Goal: Contribute content: Contribute content

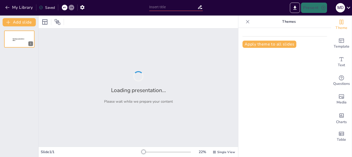
type input "Ventajas y Desventajas de las Redes Sociales en la Sociedad Actual"
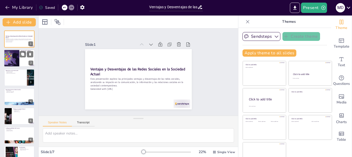
click at [26, 66] on div at bounding box center [19, 59] width 31 height 18
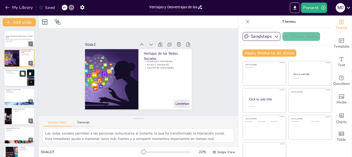
click at [24, 75] on icon at bounding box center [22, 73] width 3 height 3
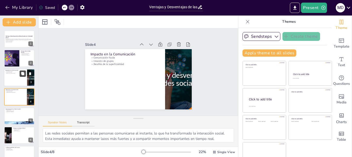
type textarea "La fluidez en la comunicación que ofrecen las redes sociales ha permitido inter…"
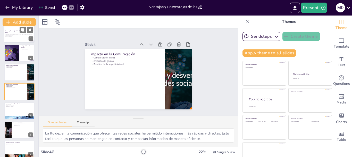
click at [18, 37] on div "Esta presentación explora las principales ventajas y desventajas de las redes s…" at bounding box center [19, 35] width 28 height 4
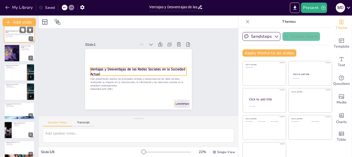
scroll to position [0, 0]
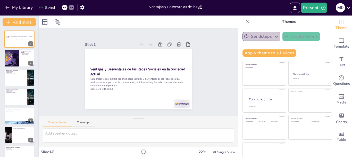
click at [247, 34] on button "Sendsteps" at bounding box center [262, 36] width 38 height 9
click at [244, 19] on div at bounding box center [248, 22] width 8 height 8
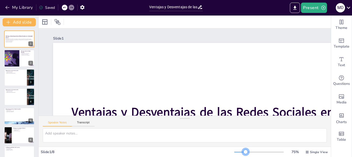
drag, startPoint x: 256, startPoint y: 151, endPoint x: 242, endPoint y: 151, distance: 13.9
click at [242, 151] on div at bounding box center [260, 152] width 50 height 4
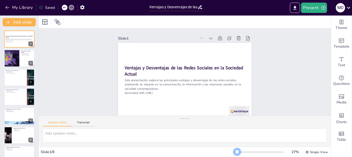
drag, startPoint x: 242, startPoint y: 151, endPoint x: 234, endPoint y: 153, distance: 8.5
click at [235, 153] on div at bounding box center [237, 151] width 4 height 4
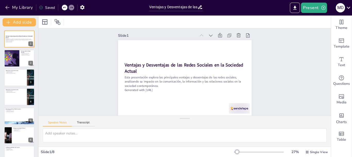
scroll to position [7, 0]
click at [350, 15] on div "Present M D" at bounding box center [279, 7] width 147 height 15
click at [348, 7] on icon at bounding box center [349, 7] width 7 height 7
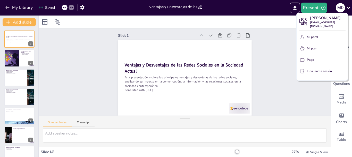
click at [348, 8] on div at bounding box center [176, 78] width 352 height 157
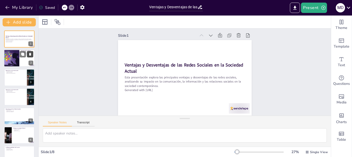
click at [28, 56] on button at bounding box center [30, 54] width 6 height 6
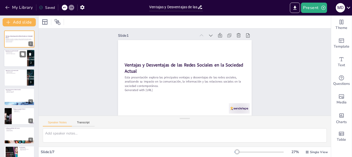
click at [14, 60] on div at bounding box center [19, 59] width 31 height 18
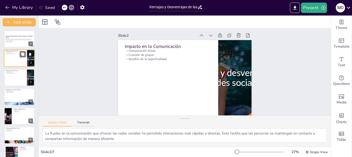
scroll to position [0, 0]
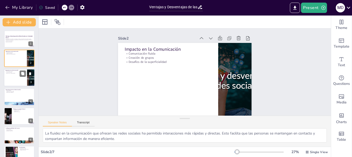
click at [19, 75] on div at bounding box center [19, 78] width 31 height 18
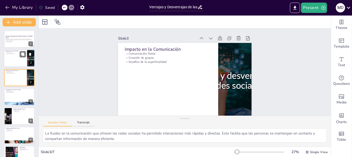
click at [12, 54] on div at bounding box center [19, 59] width 31 height 18
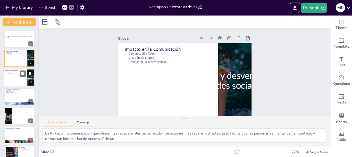
click at [11, 84] on div at bounding box center [19, 78] width 31 height 18
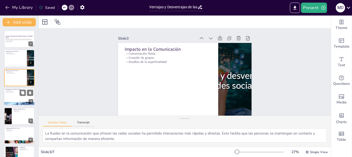
click at [13, 94] on div at bounding box center [19, 97] width 31 height 18
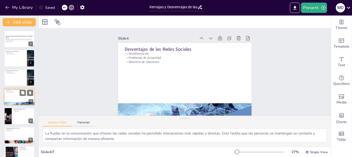
type textarea "La desinformación es una de las desventajas más preocupantes de las redes socia…"
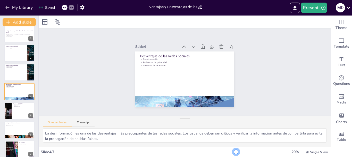
click at [234, 151] on div at bounding box center [236, 151] width 4 height 4
click at [14, 34] on p "Esta presentación explora las principales ventajas y desventajas de las redes s…" at bounding box center [19, 34] width 28 height 3
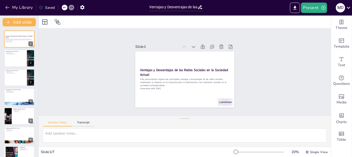
click at [12, 68] on div "Ventajas y Desventajas de las Redes Sociales en la Sociedad Actual Esta present…" at bounding box center [19, 96] width 38 height 132
click at [11, 57] on div at bounding box center [19, 59] width 31 height 18
type textarea "La fluidez en la comunicación que ofrecen las redes sociales ha permitido inter…"
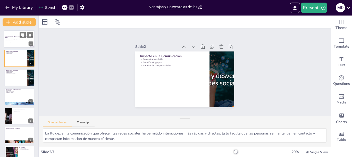
click at [13, 41] on p "Esta presentación explora las principales ventajas y desventajas de las redes s…" at bounding box center [19, 39] width 28 height 3
